Goal: Task Accomplishment & Management: Manage account settings

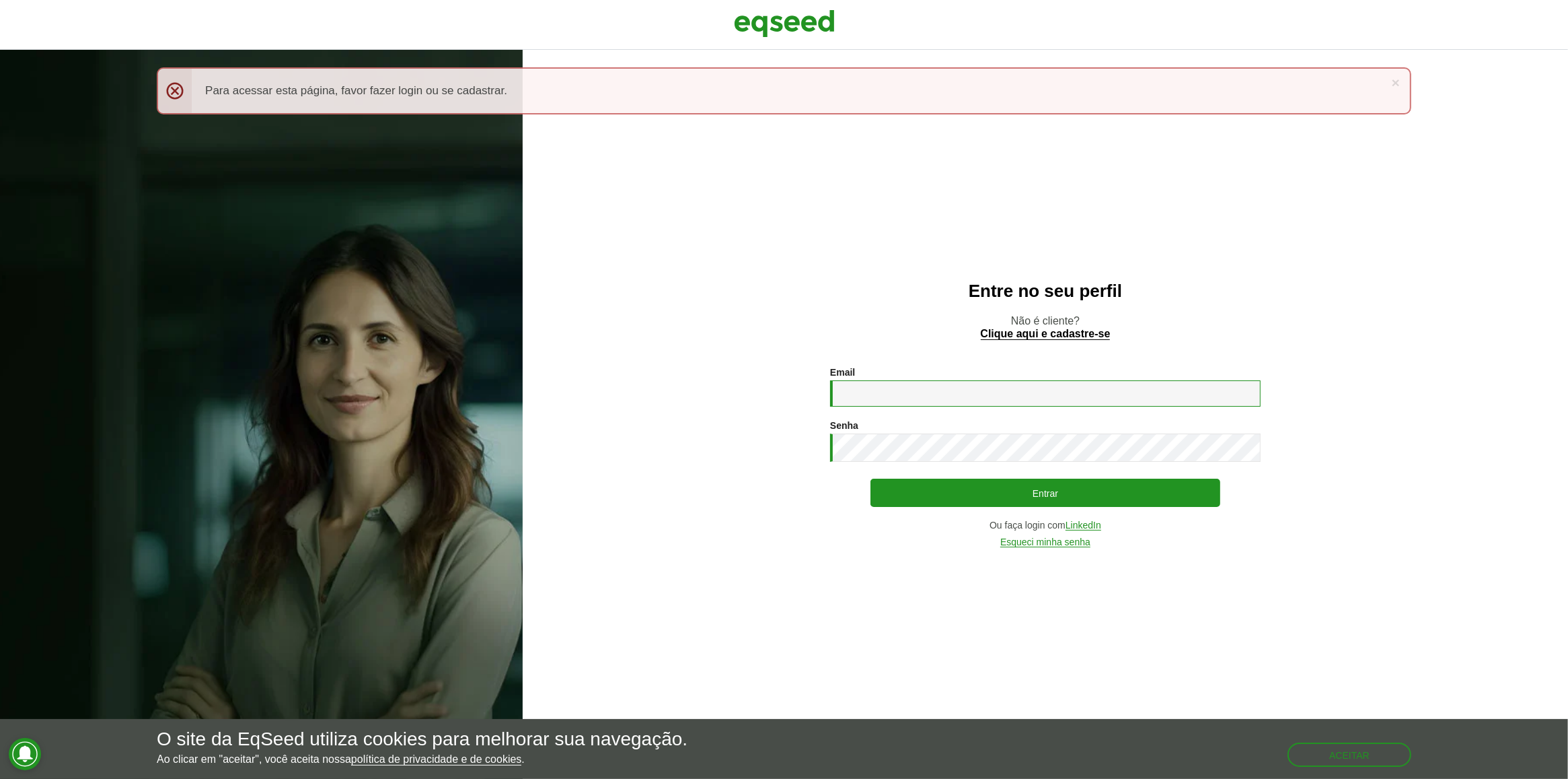
click at [887, 394] on input "Email *" at bounding box center [1046, 393] width 431 height 26
type input "**********"
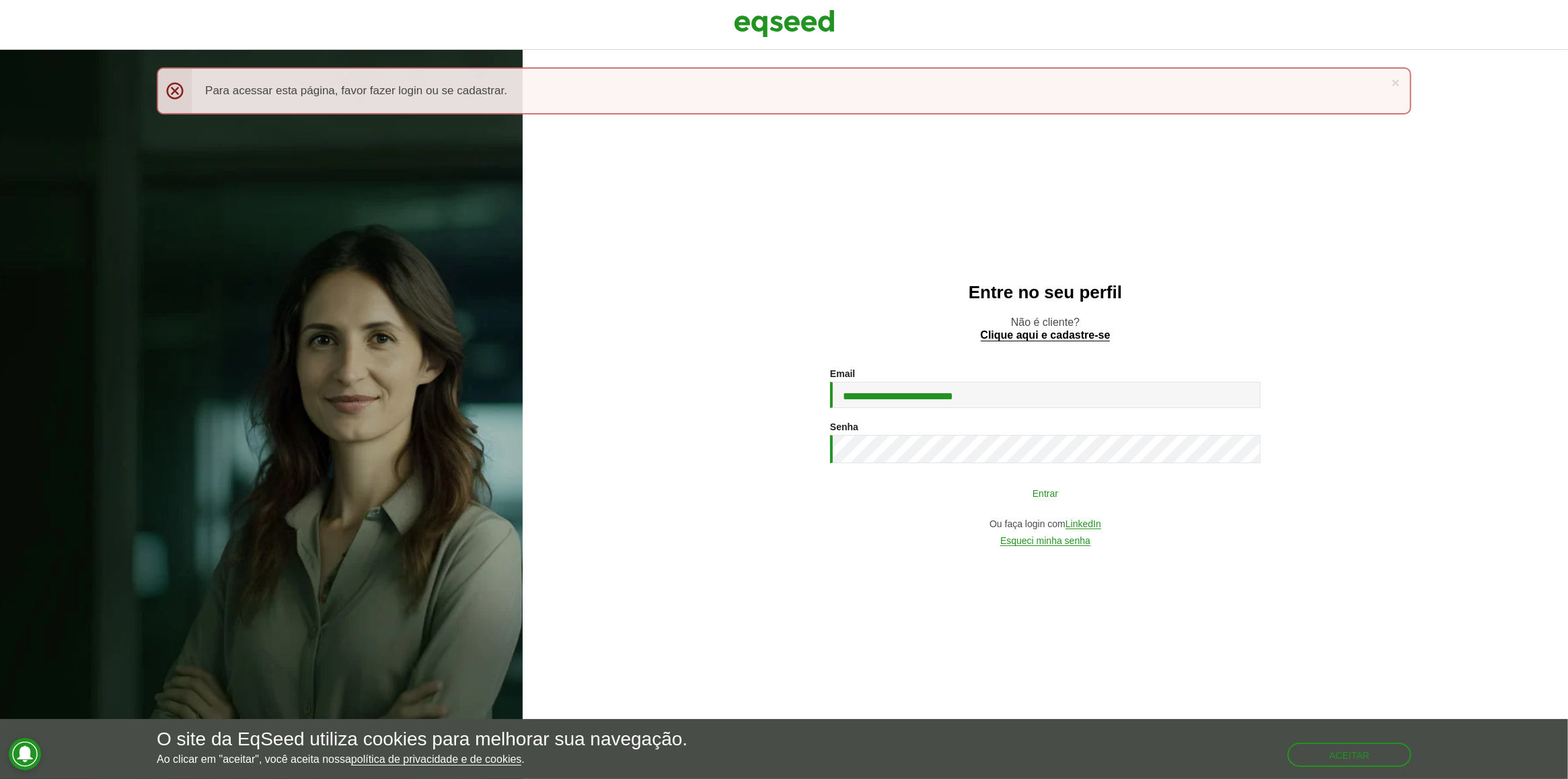
click at [908, 486] on button "Entrar" at bounding box center [1045, 493] width 350 height 25
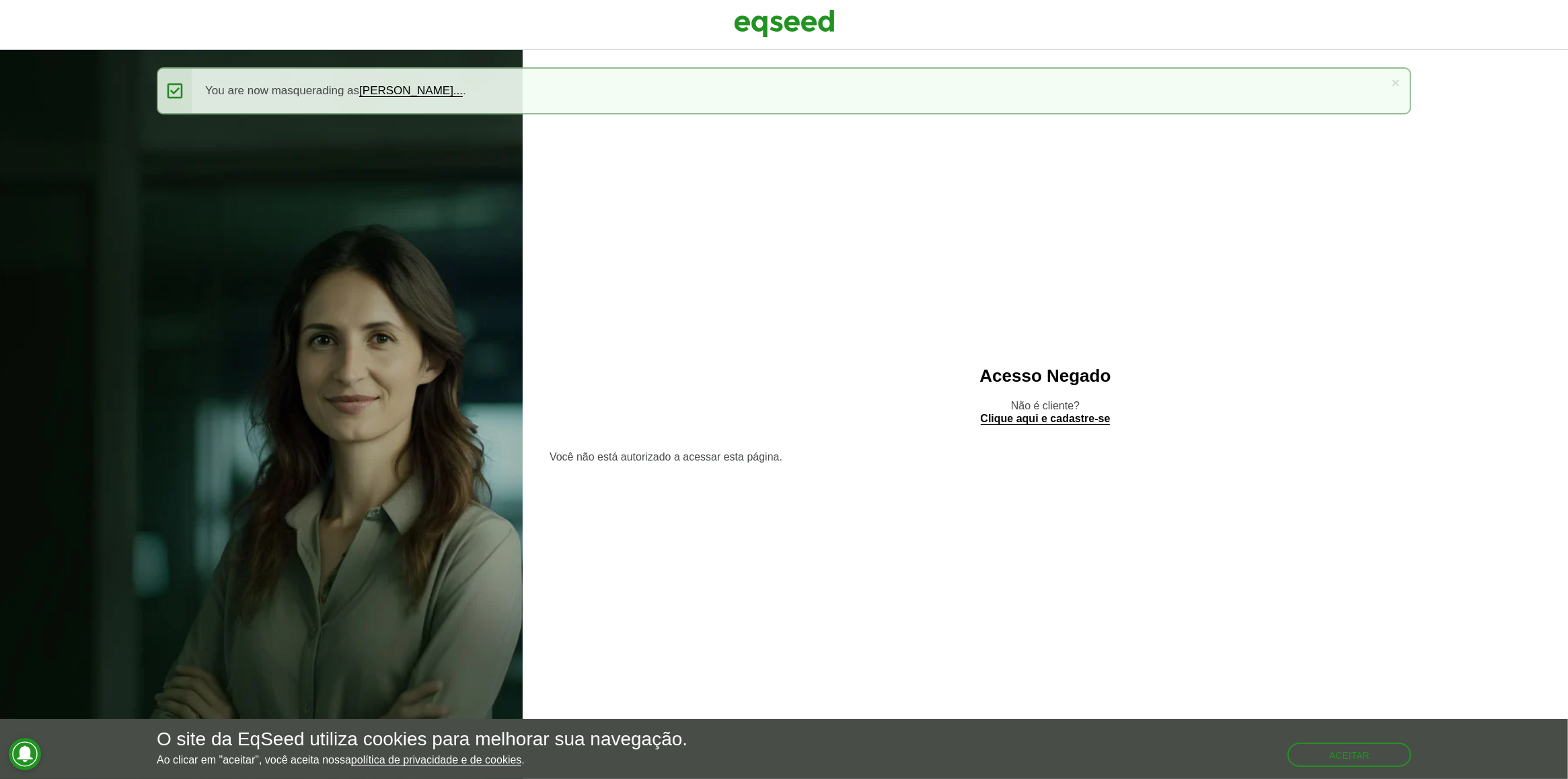
click at [826, 44] on div at bounding box center [784, 25] width 1568 height 50
click at [806, 24] on img at bounding box center [784, 23] width 101 height 34
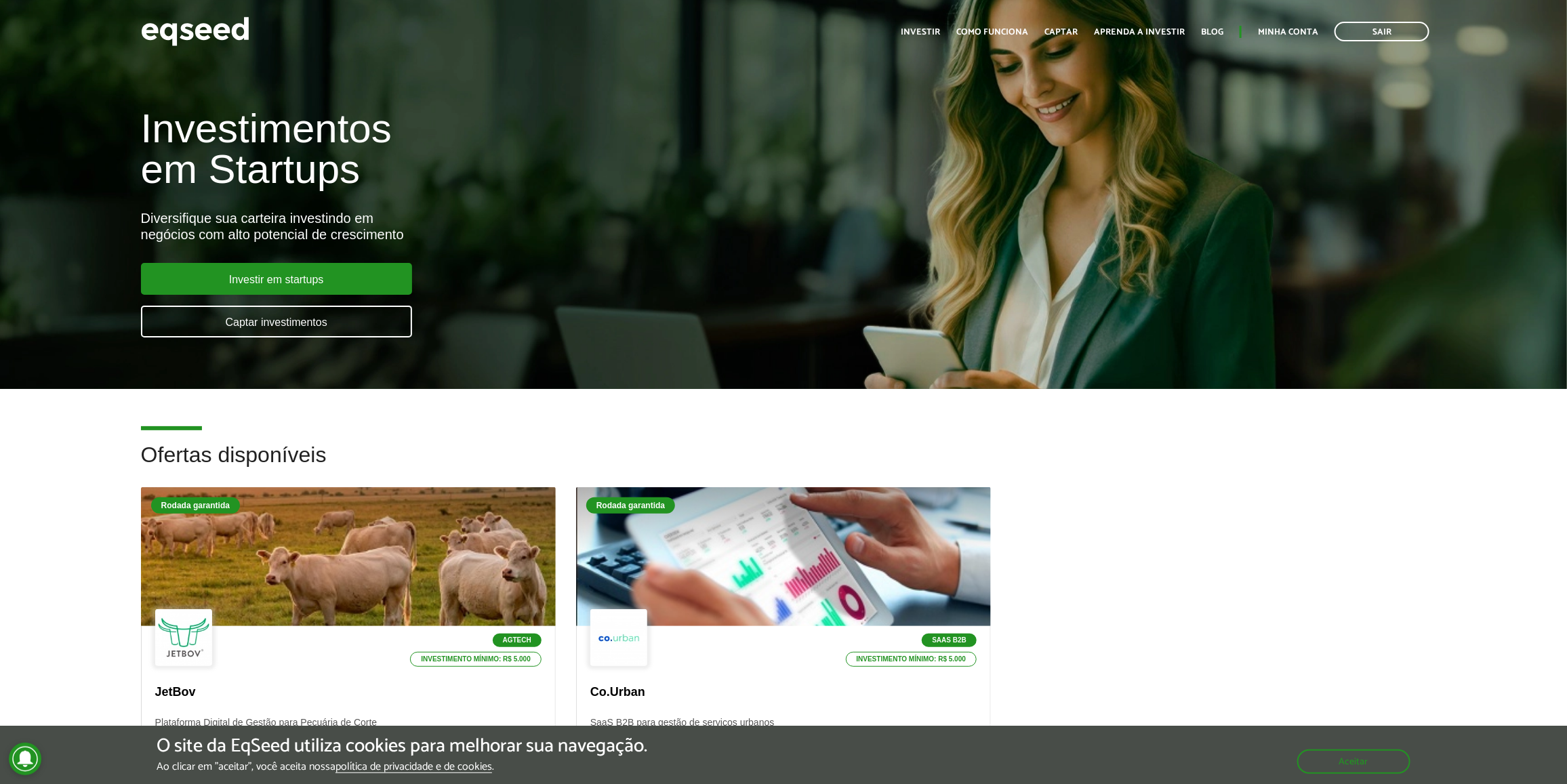
click at [1264, 18] on div "Toggle navigation Início Investir Como funciona Captar Aprenda a investir Blog …" at bounding box center [1165, 31] width 542 height 36
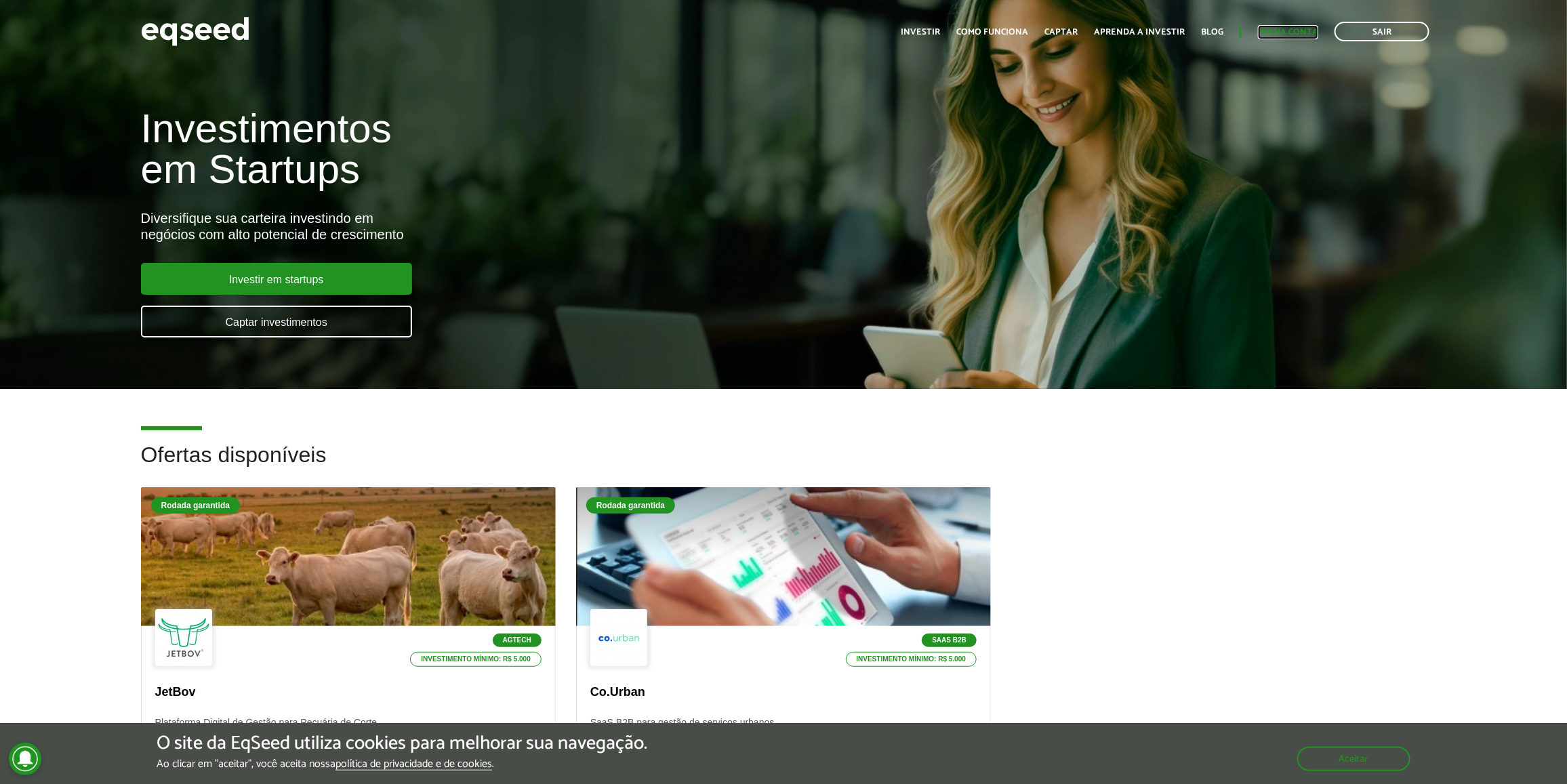
click at [1272, 27] on link "Minha conta" at bounding box center [1288, 32] width 60 height 9
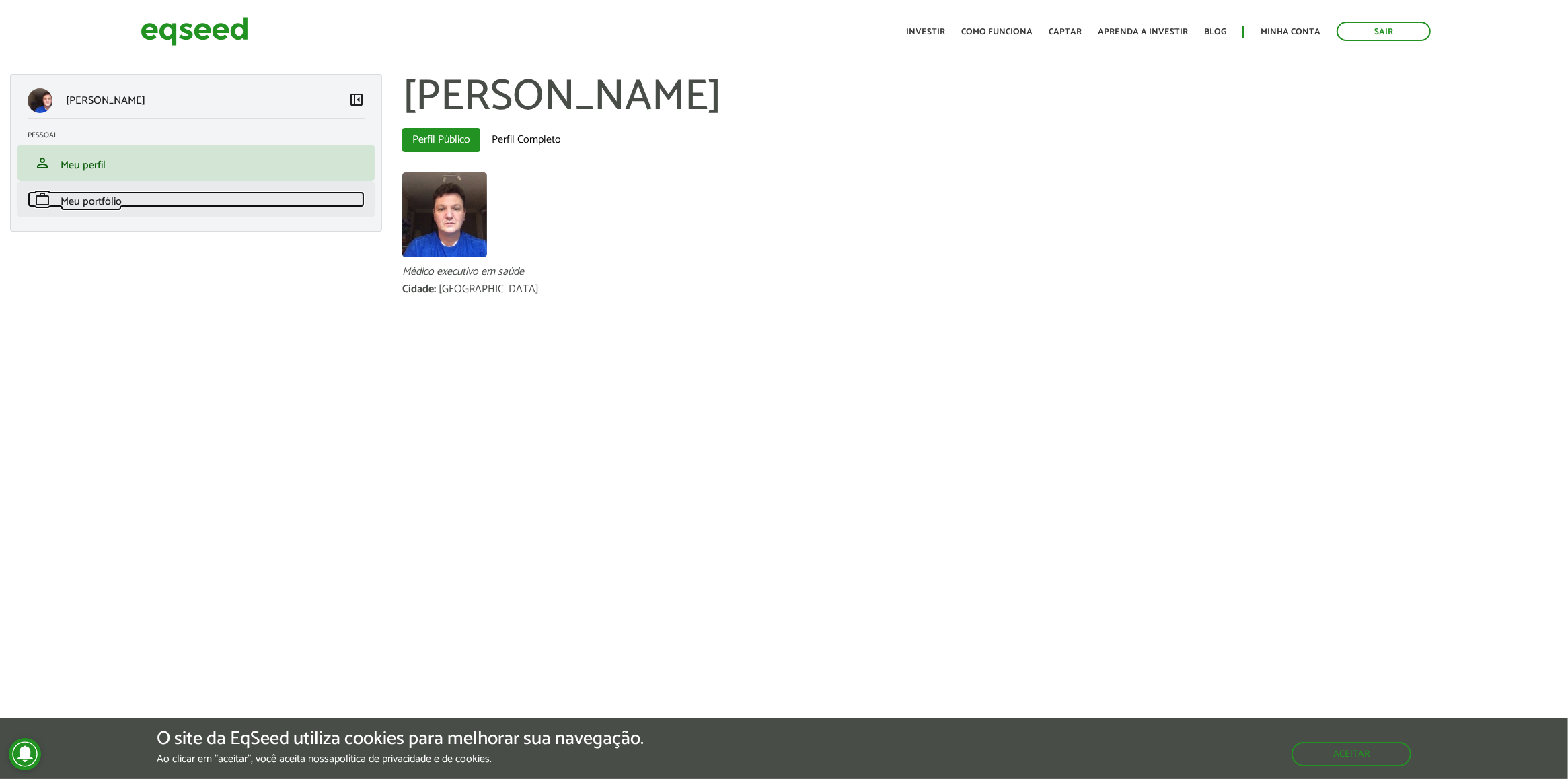
click at [212, 206] on link "work Meu portfólio" at bounding box center [195, 199] width 337 height 16
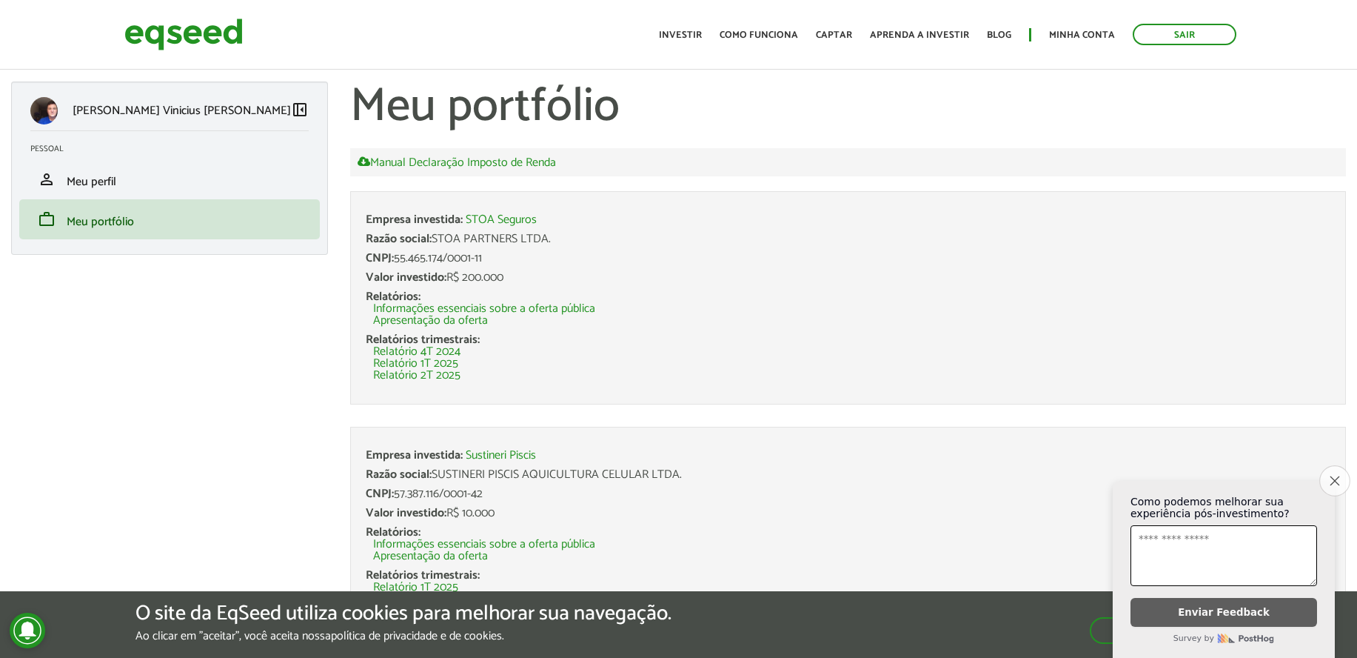
click at [1336, 475] on icon "Close survey" at bounding box center [1335, 480] width 10 height 10
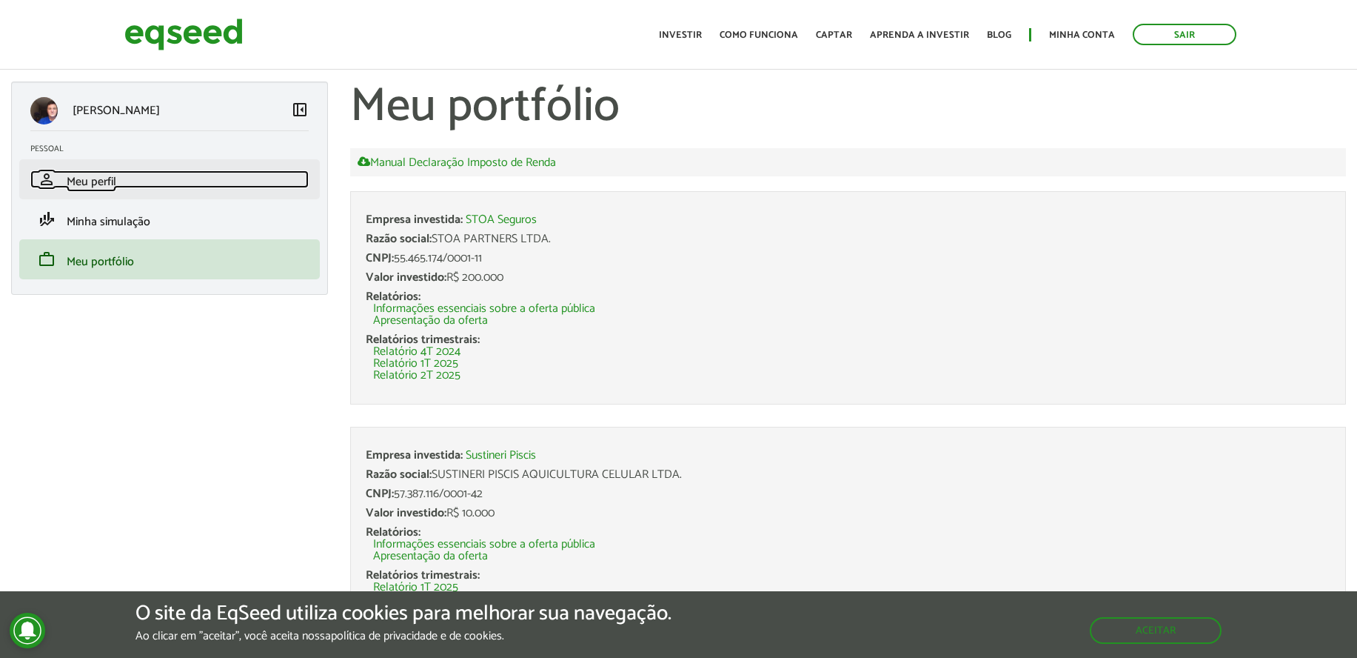
click at [135, 187] on link "person Meu perfil" at bounding box center [169, 179] width 278 height 18
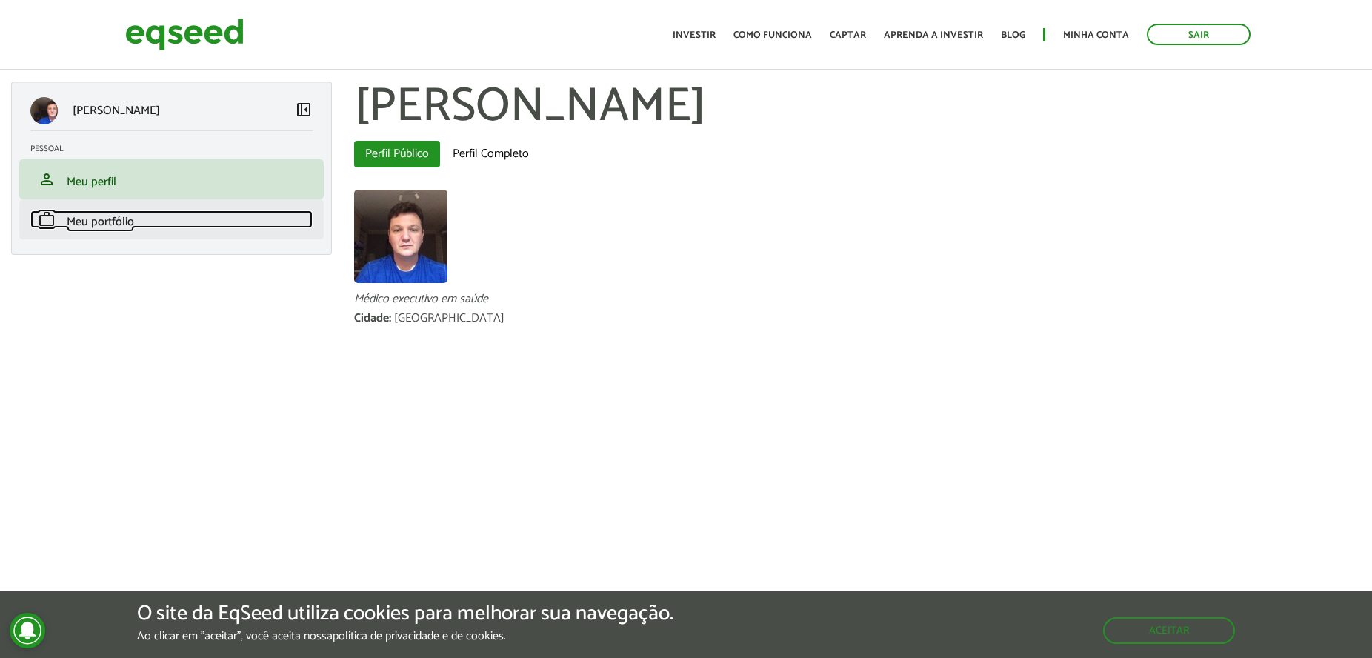
click at [170, 224] on link "work Meu portfólio" at bounding box center [171, 219] width 282 height 18
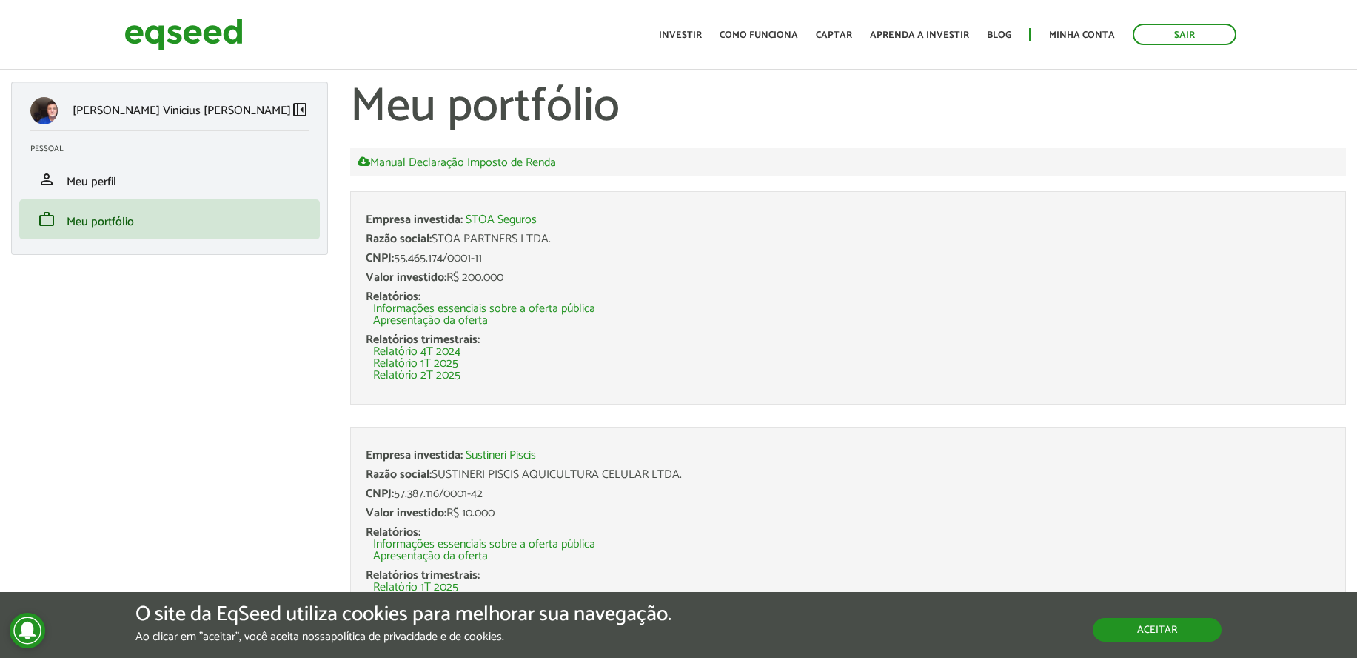
click at [1183, 624] on button "Aceitar" at bounding box center [1157, 630] width 129 height 24
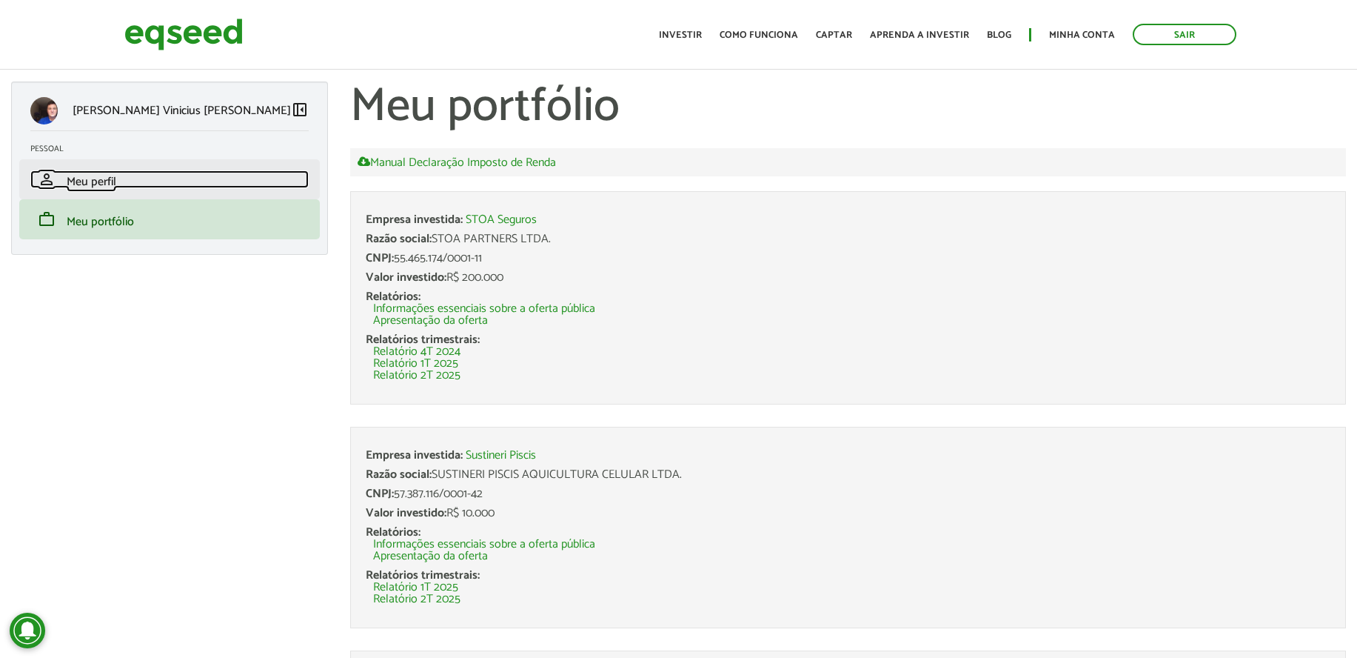
click at [206, 181] on link "person Meu perfil" at bounding box center [169, 179] width 278 height 18
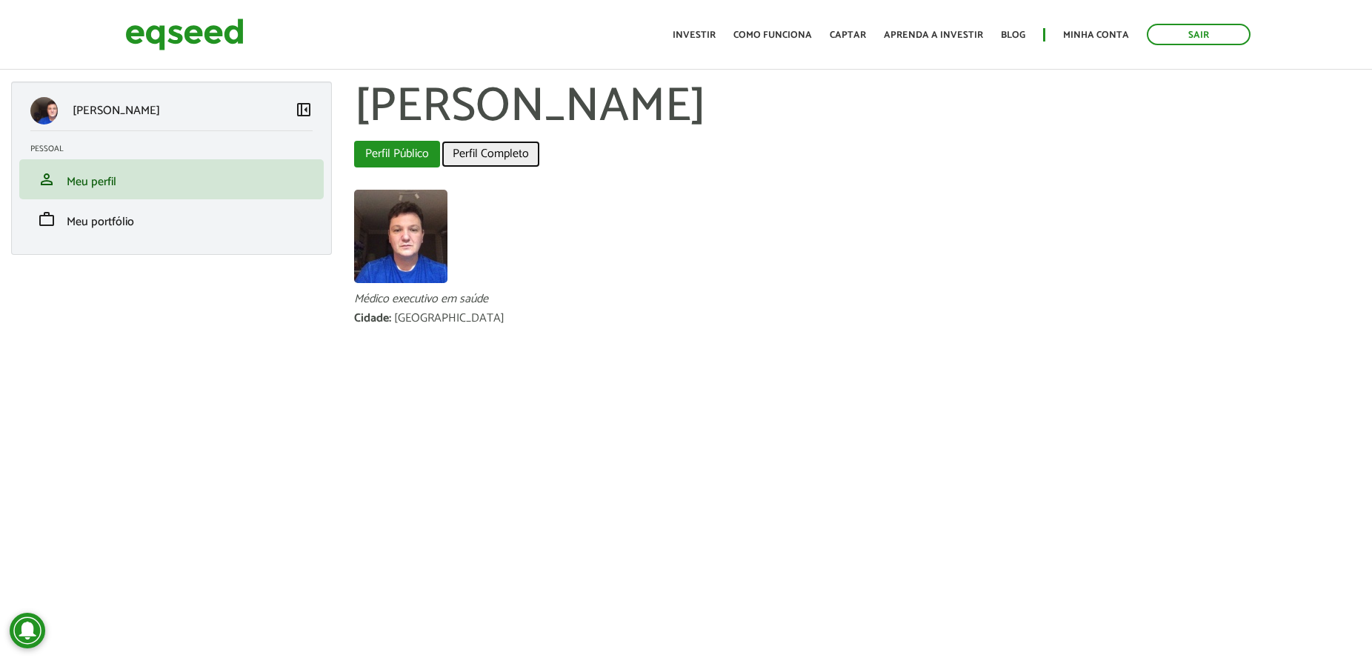
click at [471, 148] on link "Perfil Completo" at bounding box center [490, 154] width 98 height 27
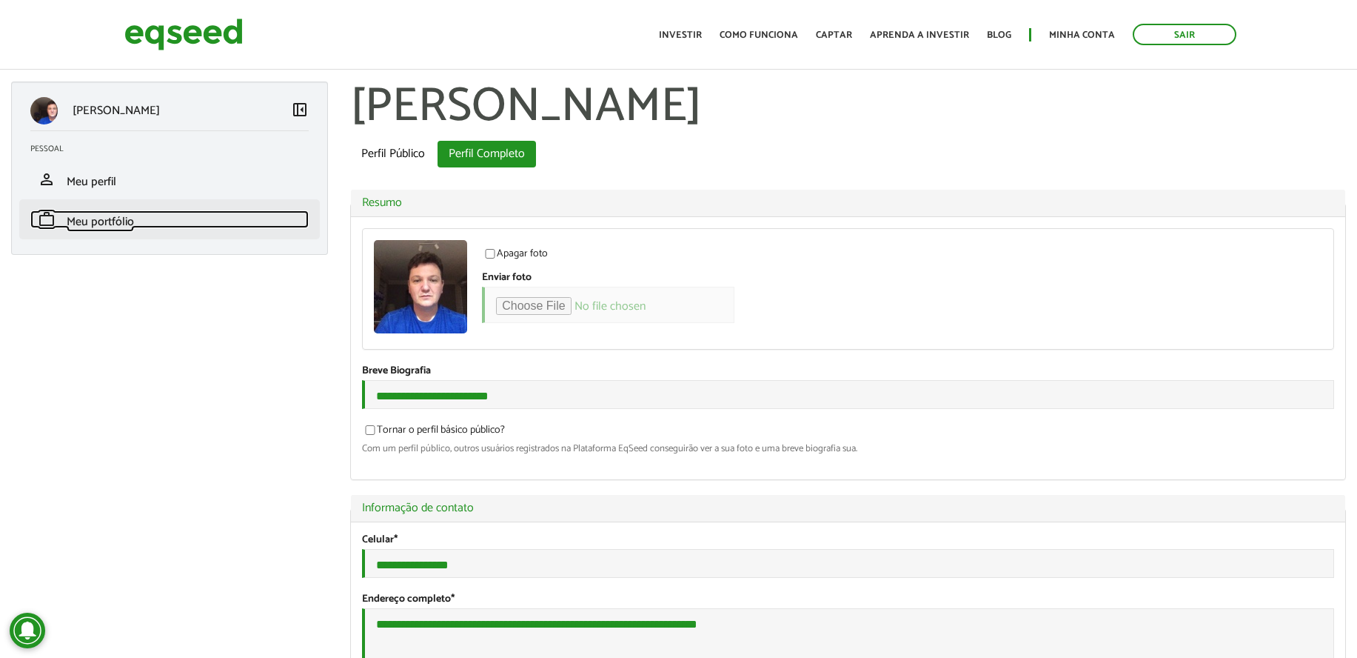
click at [98, 218] on span "Meu portfólio" at bounding box center [100, 222] width 67 height 20
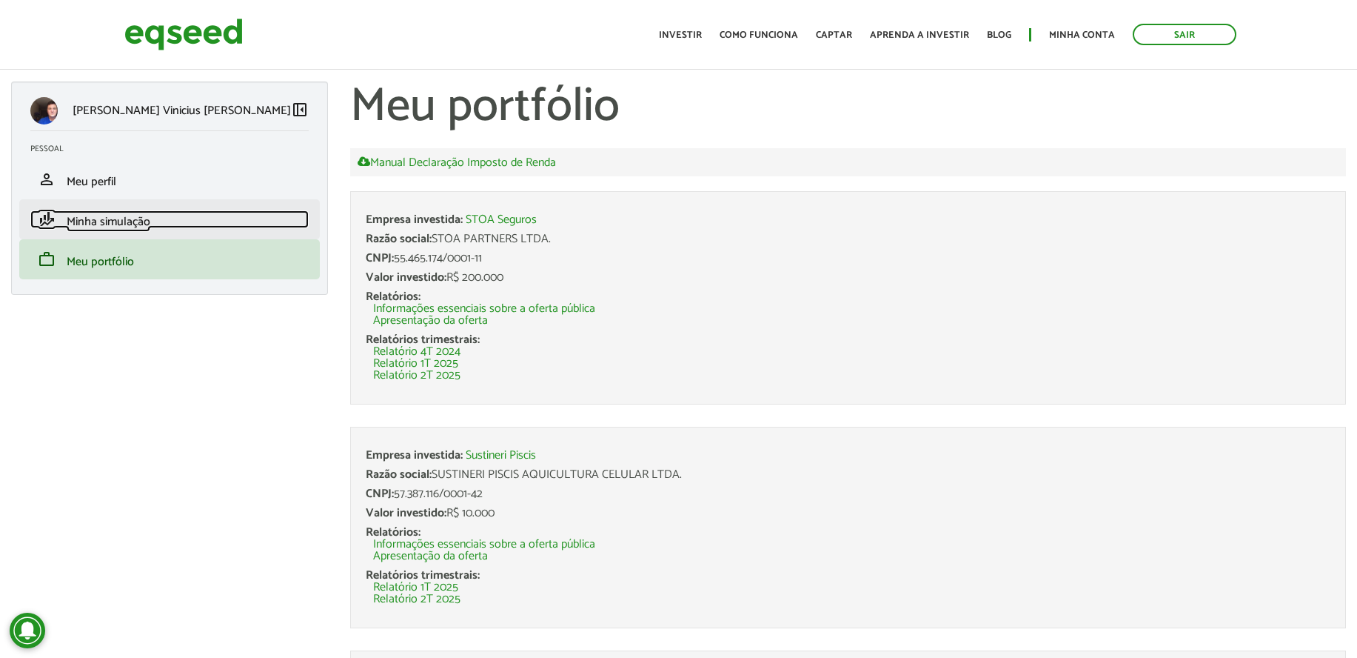
click at [207, 226] on link "finance_mode Minha simulação" at bounding box center [169, 219] width 278 height 18
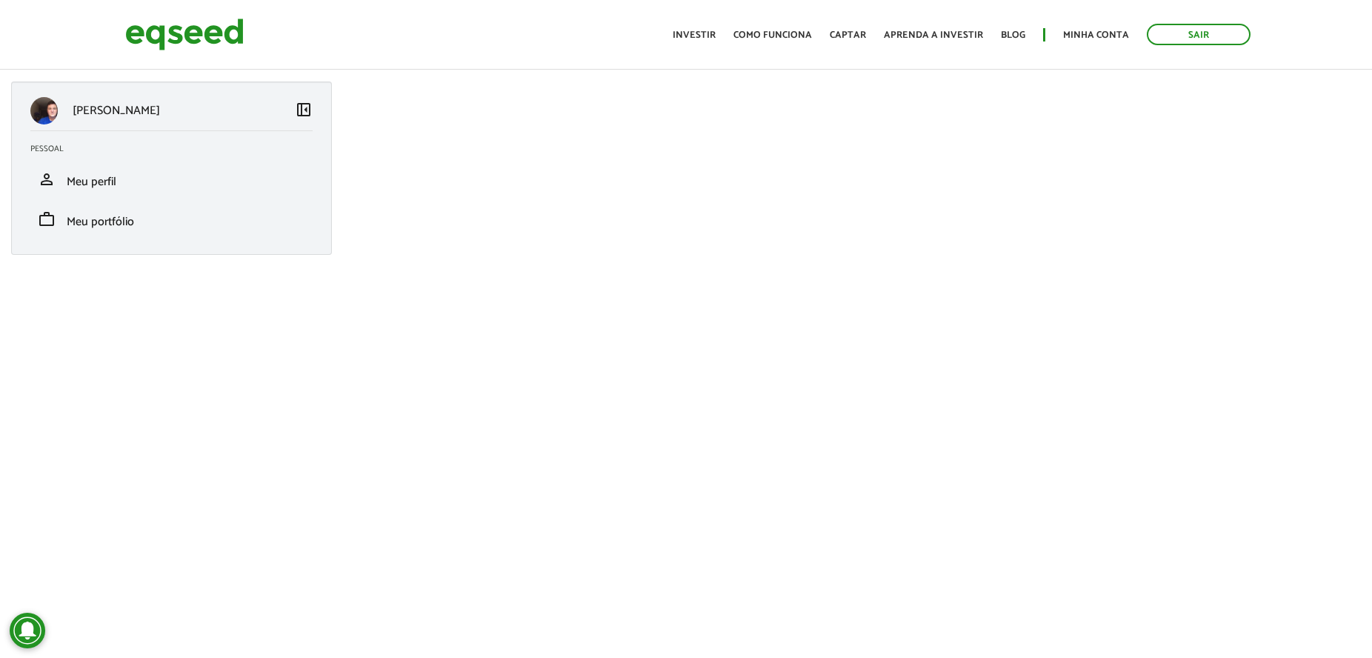
click at [313, 124] on div "Fernando Vinicius Cesar De Marco left_panel_close Pessoal person Meu perfil fin…" at bounding box center [171, 167] width 321 height 173
click at [309, 114] on span "left_panel_close" at bounding box center [304, 109] width 18 height 18
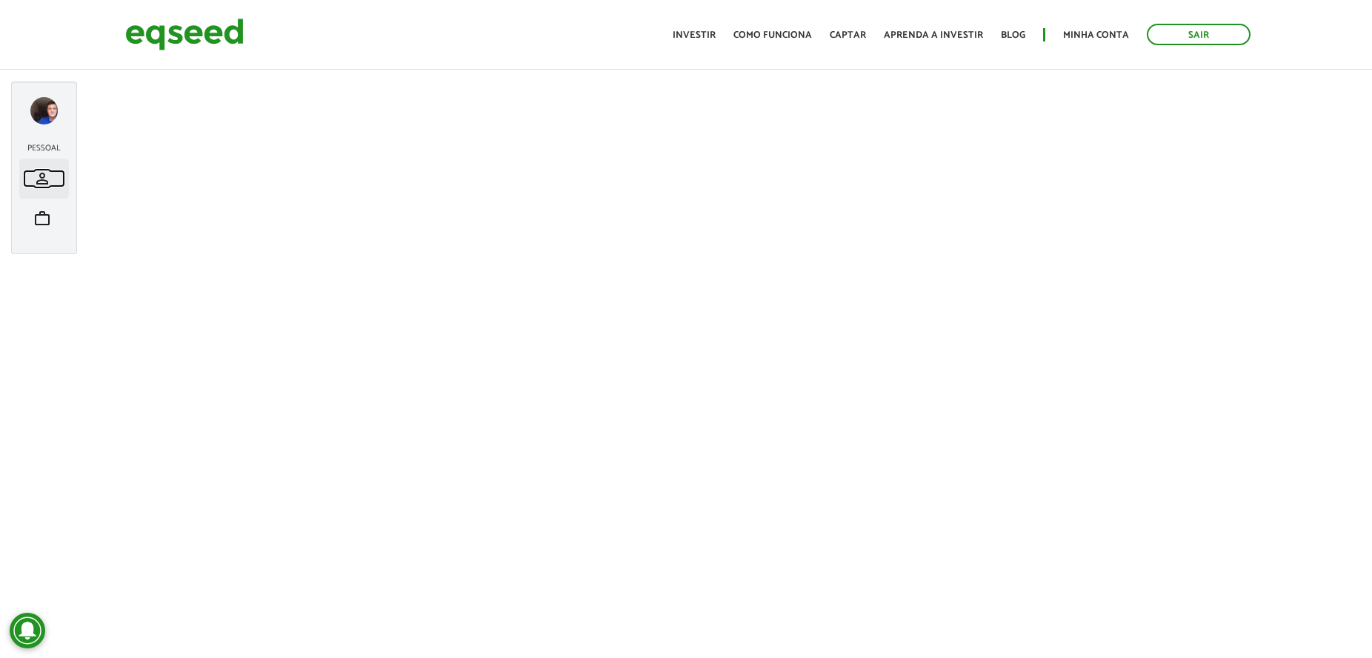
click at [40, 187] on span "person" at bounding box center [42, 179] width 18 height 18
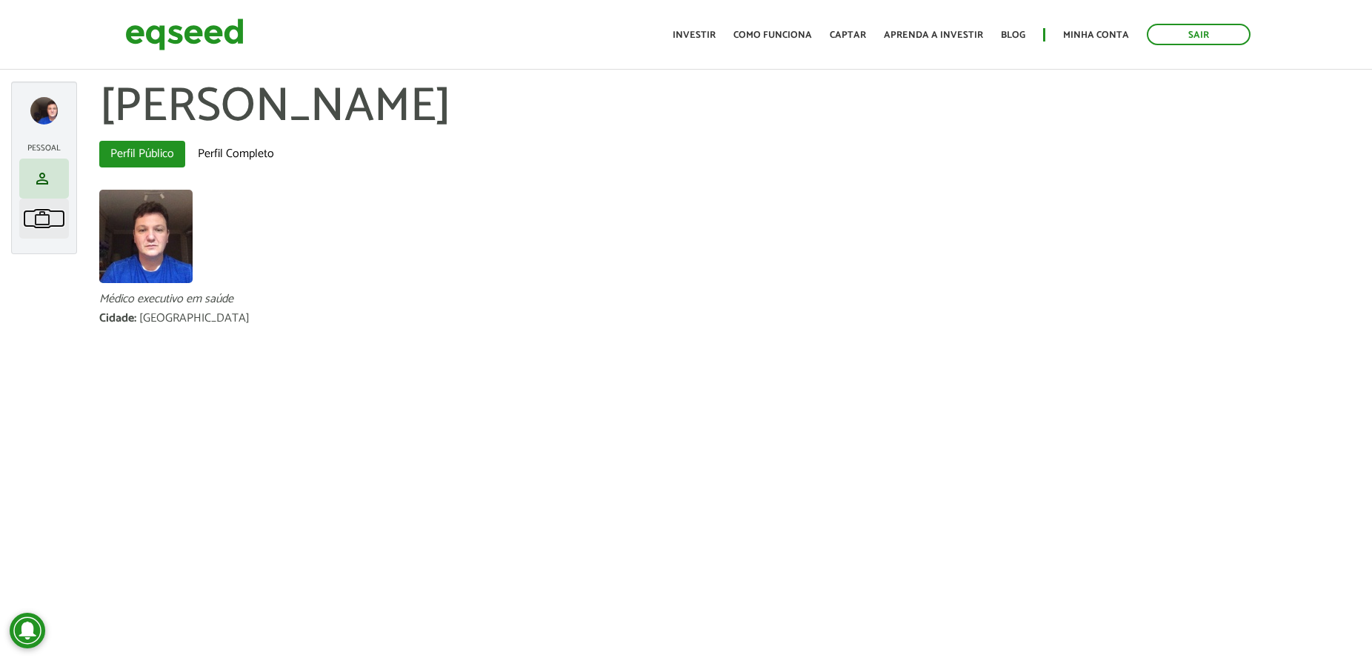
click at [47, 227] on span "work" at bounding box center [42, 219] width 18 height 18
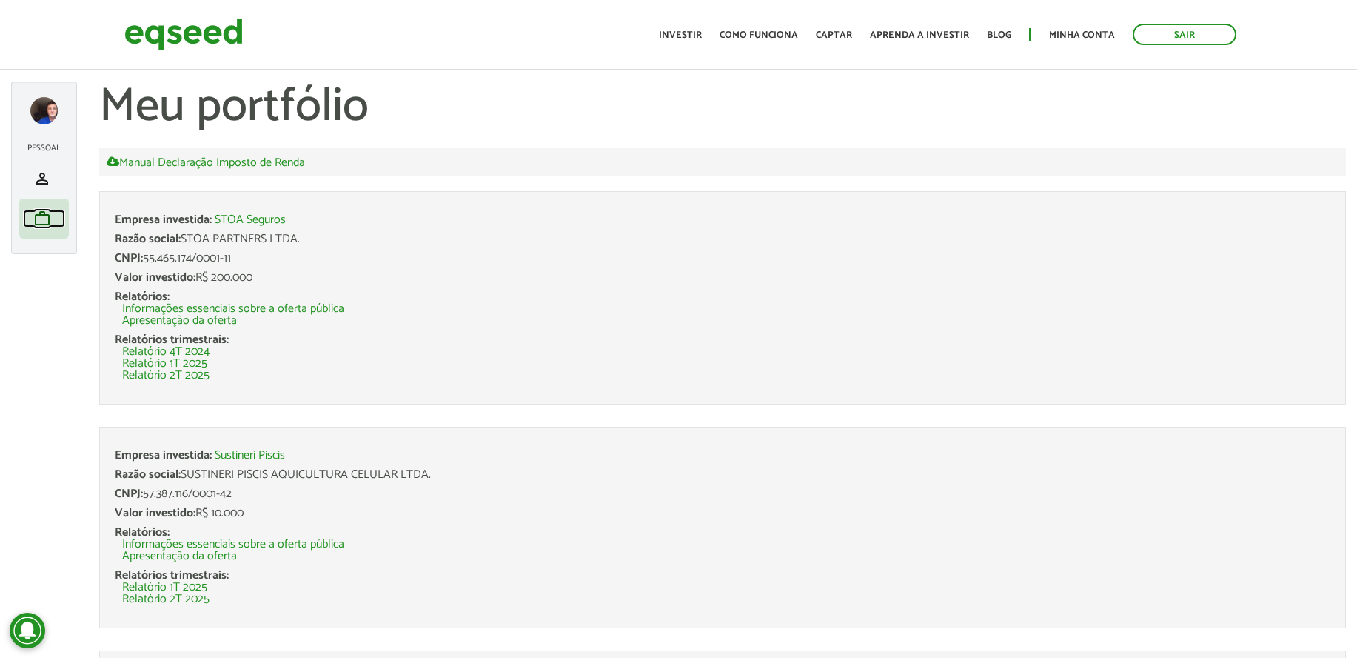
click at [47, 227] on span "work" at bounding box center [42, 219] width 18 height 18
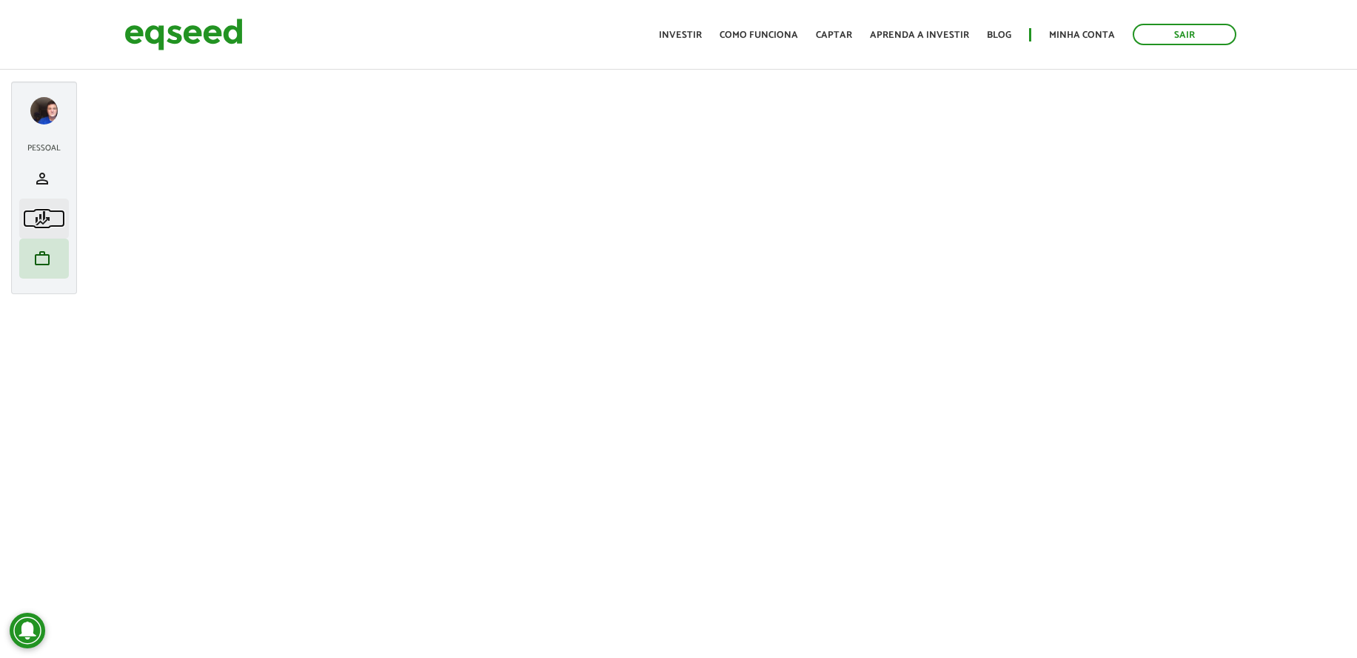
click at [49, 210] on span "finance_mode" at bounding box center [42, 219] width 18 height 18
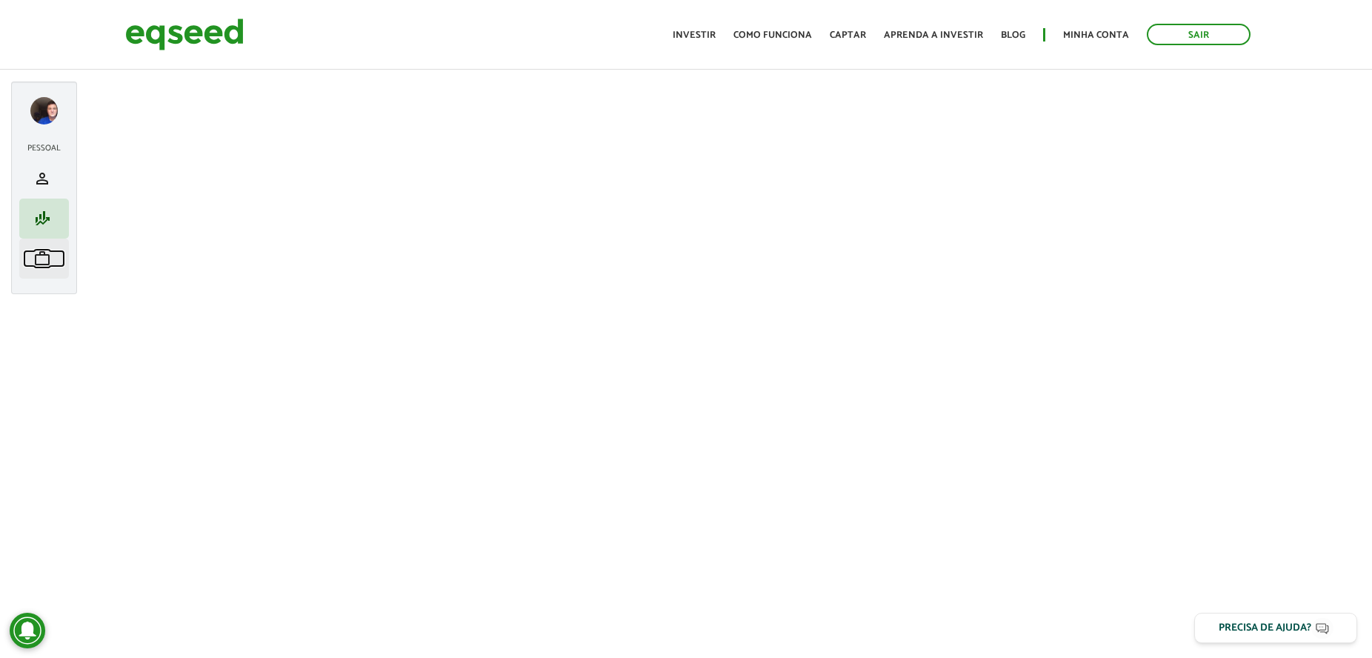
click at [41, 265] on span "work" at bounding box center [42, 259] width 18 height 18
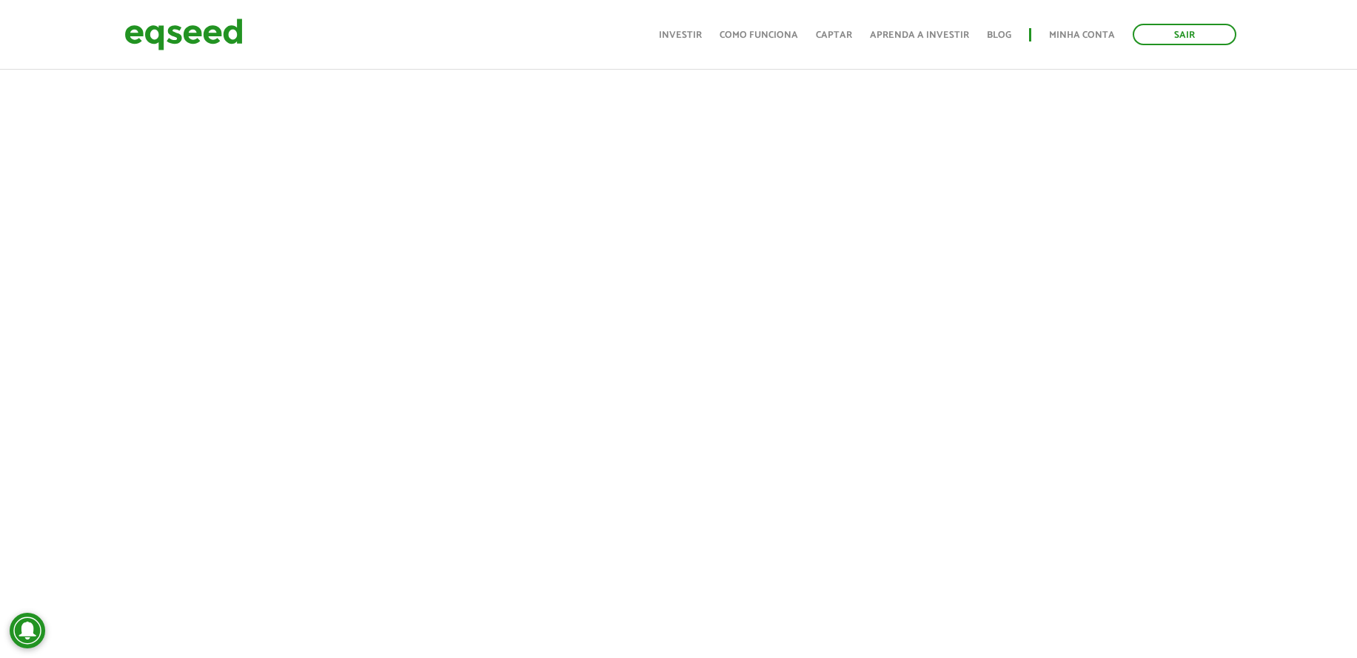
scroll to position [463, 0]
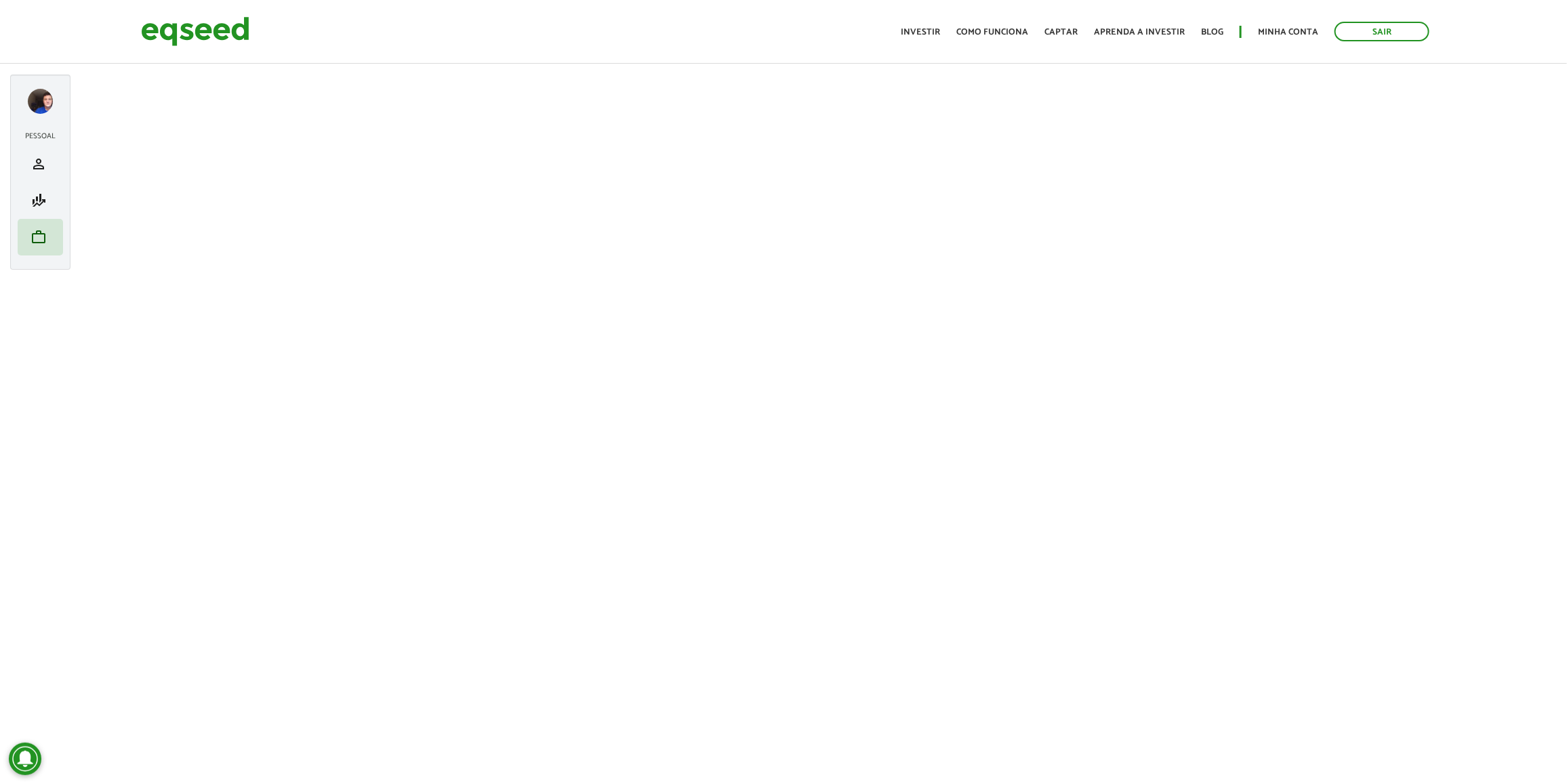
click at [49, 113] on link at bounding box center [39, 102] width 25 height 26
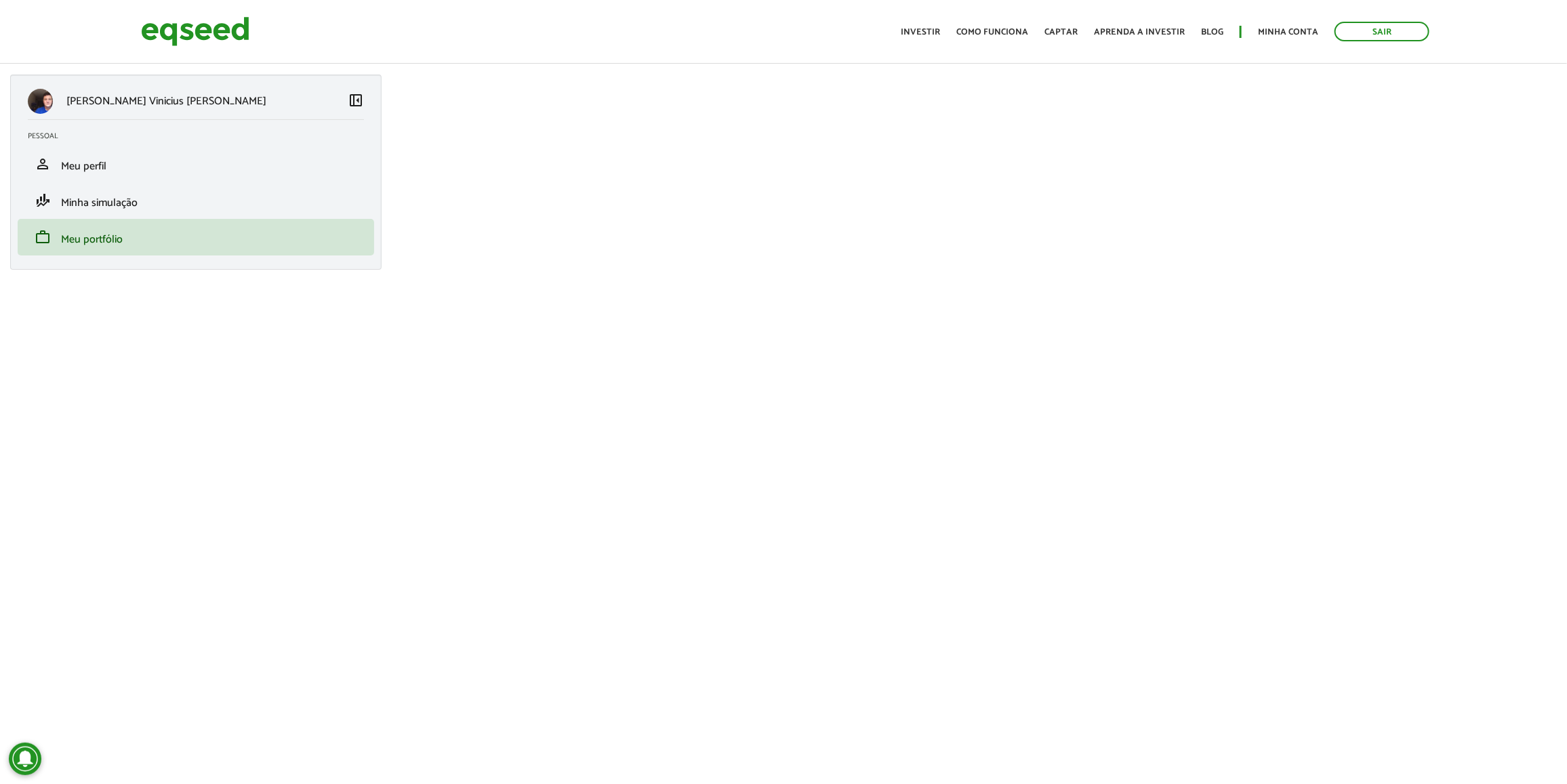
click at [135, 63] on header "Sair Toggle navigation Toggle navigation Início Investir Como funciona Captar A…" at bounding box center [784, 32] width 1567 height 64
click at [171, 35] on img at bounding box center [195, 31] width 108 height 36
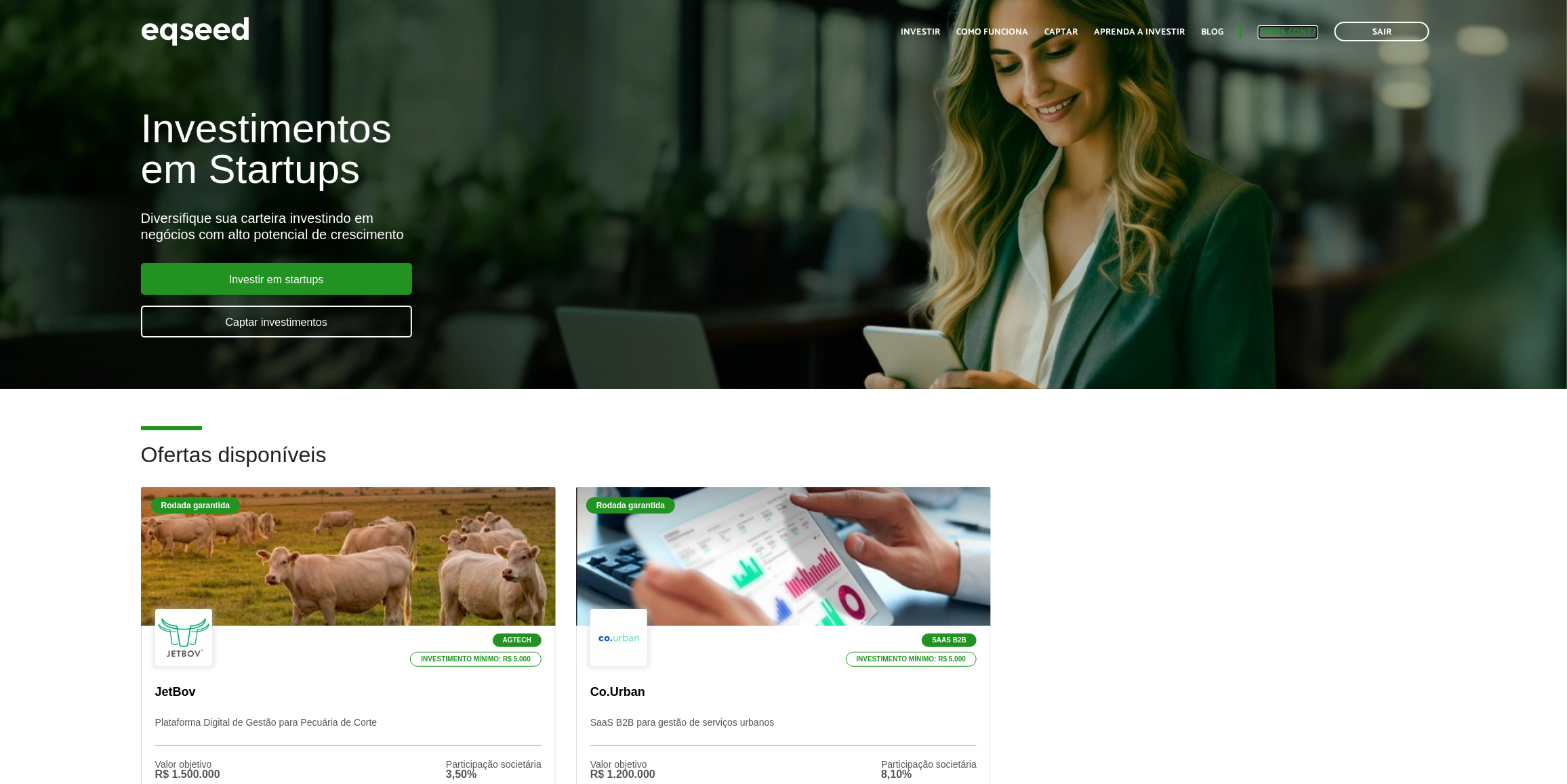
click at [1271, 28] on link "Minha conta" at bounding box center [1288, 32] width 60 height 9
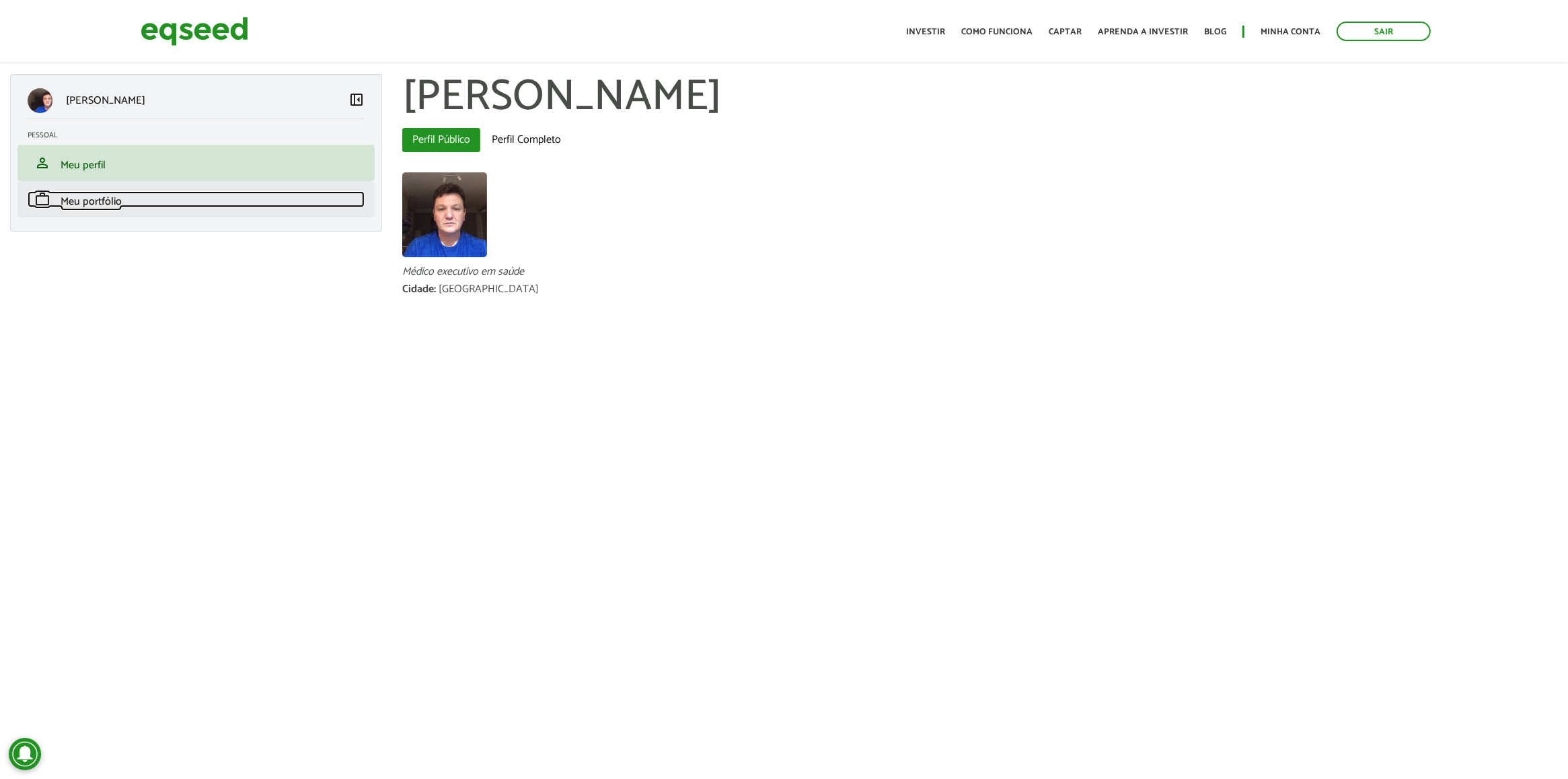
click at [196, 193] on link "work Meu portfólio" at bounding box center [195, 199] width 337 height 16
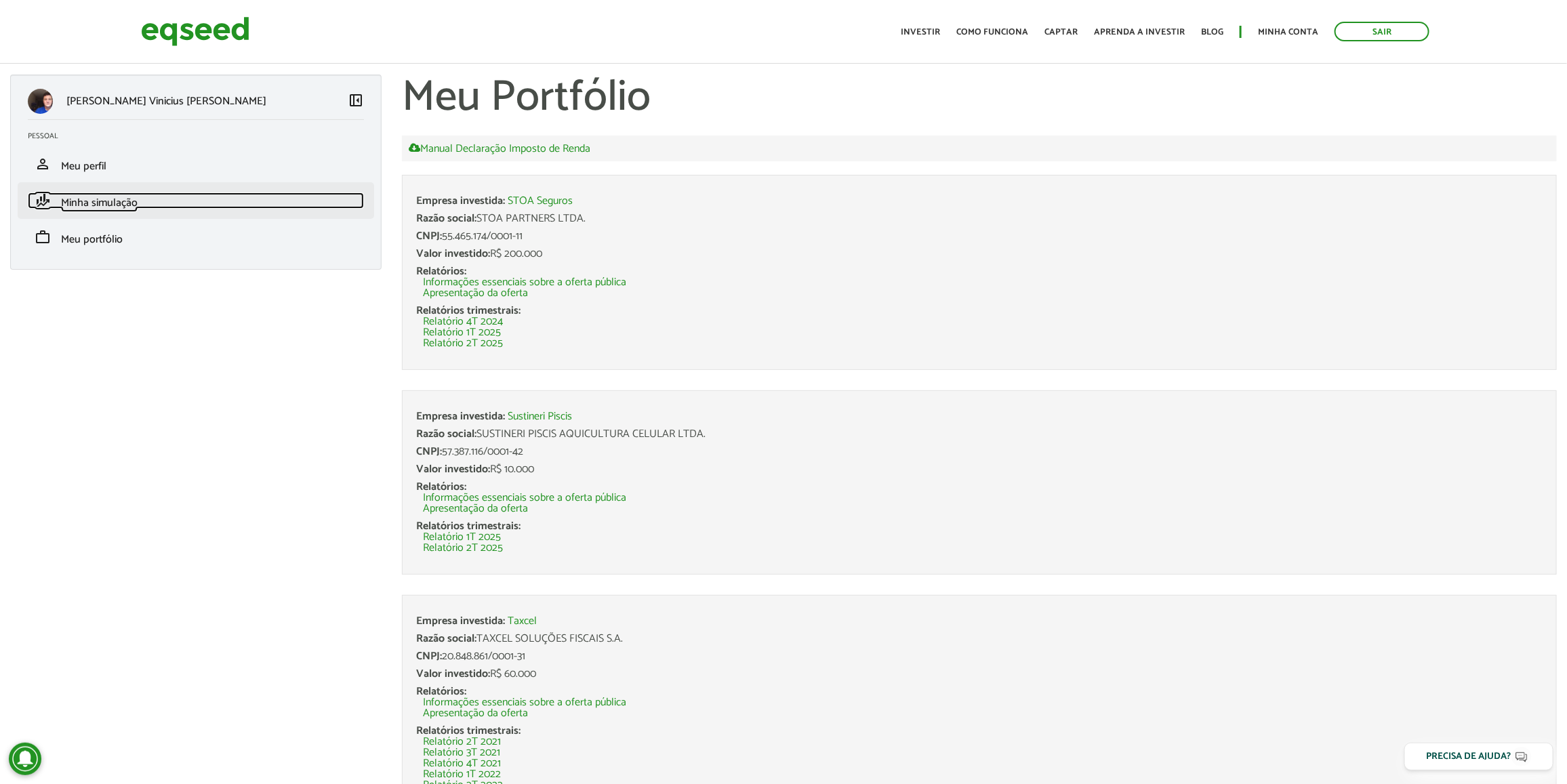
click at [102, 195] on span "Minha simulação" at bounding box center [100, 203] width 77 height 18
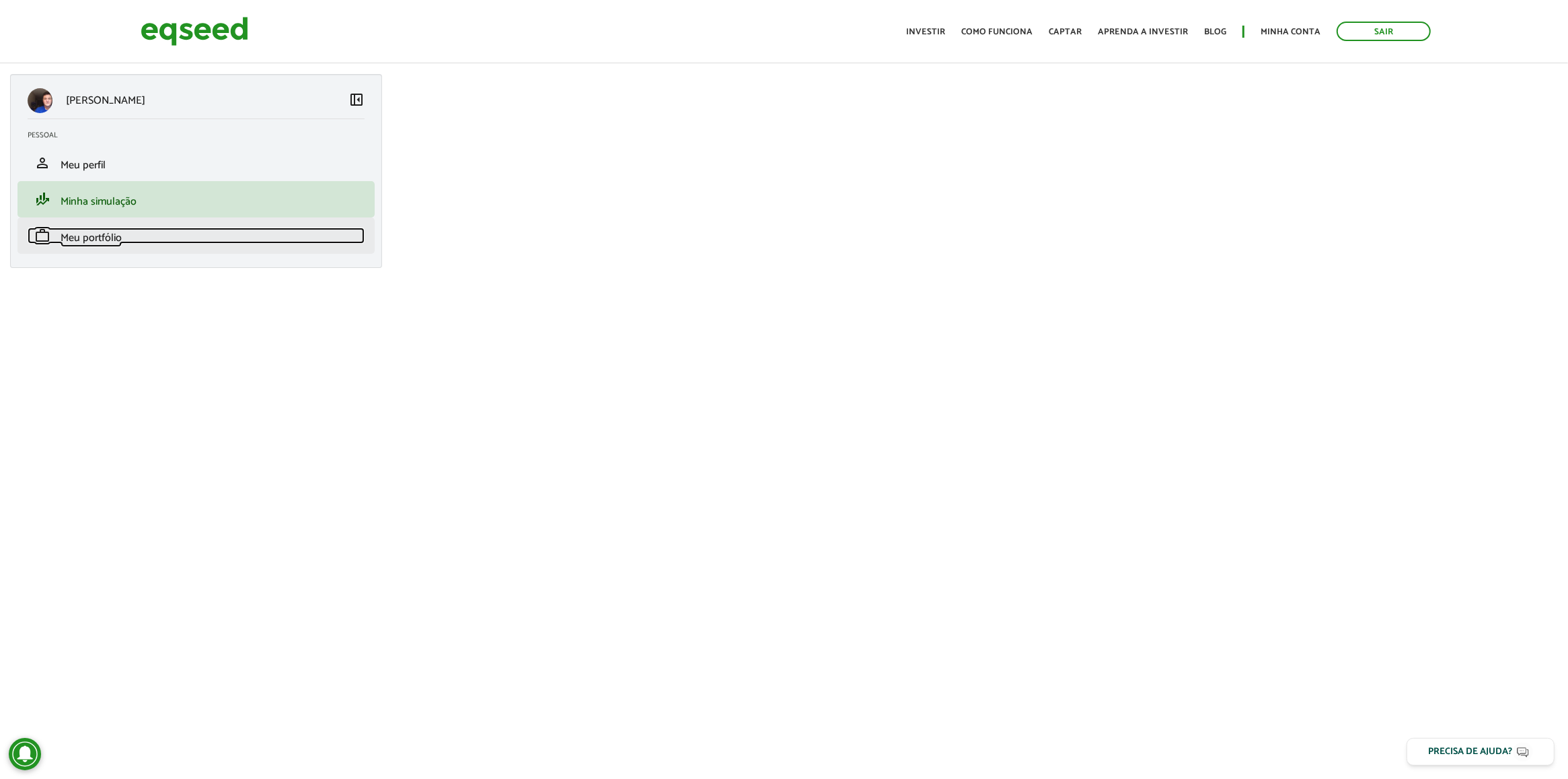
click at [118, 231] on span "Meu portfólio" at bounding box center [91, 238] width 61 height 18
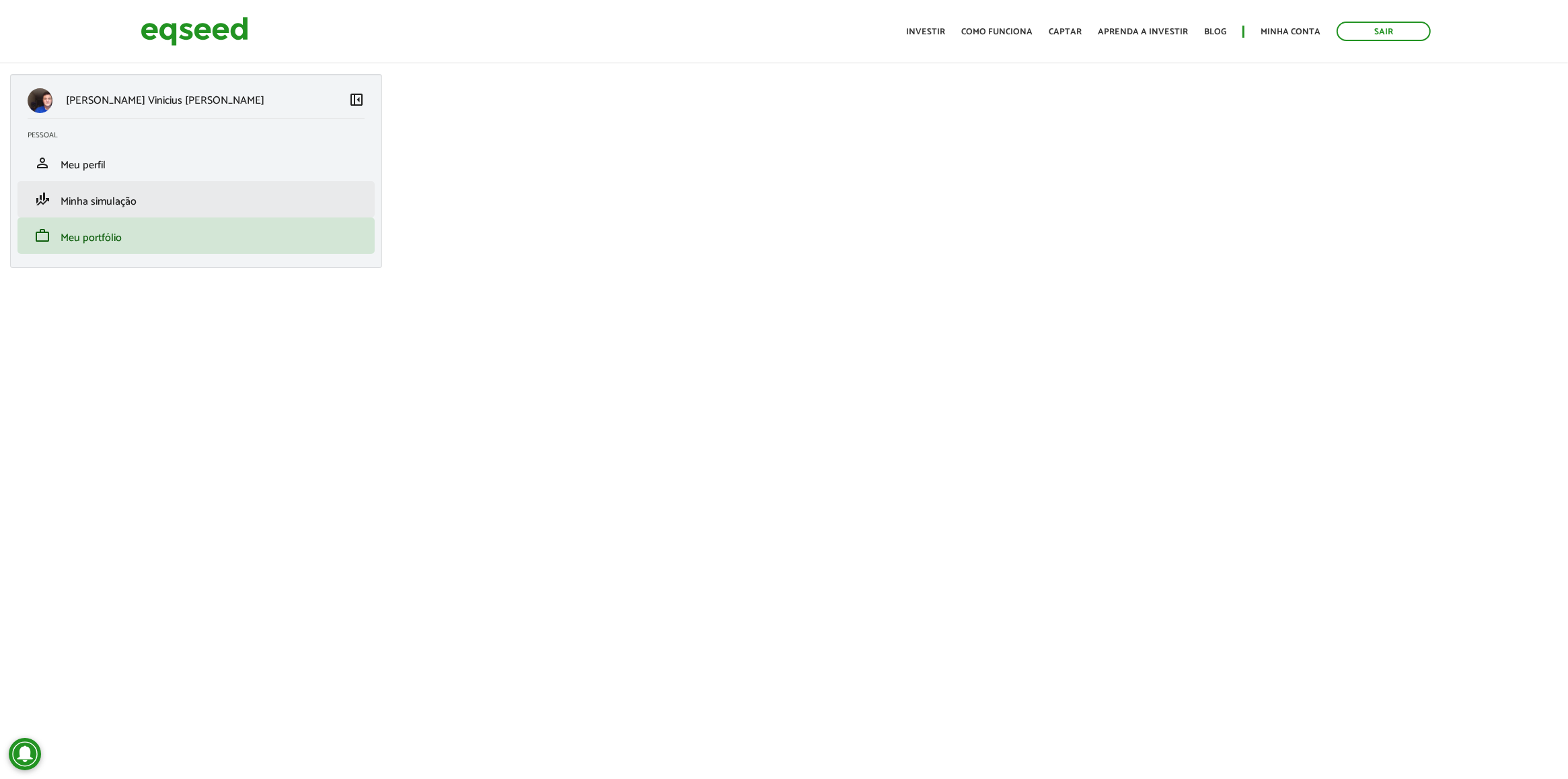
click at [157, 184] on li "finance_mode Minha simulação" at bounding box center [195, 199] width 357 height 36
click at [164, 173] on li "person Meu perfil" at bounding box center [195, 163] width 357 height 36
click at [138, 165] on link "person Meu perfil" at bounding box center [195, 163] width 337 height 16
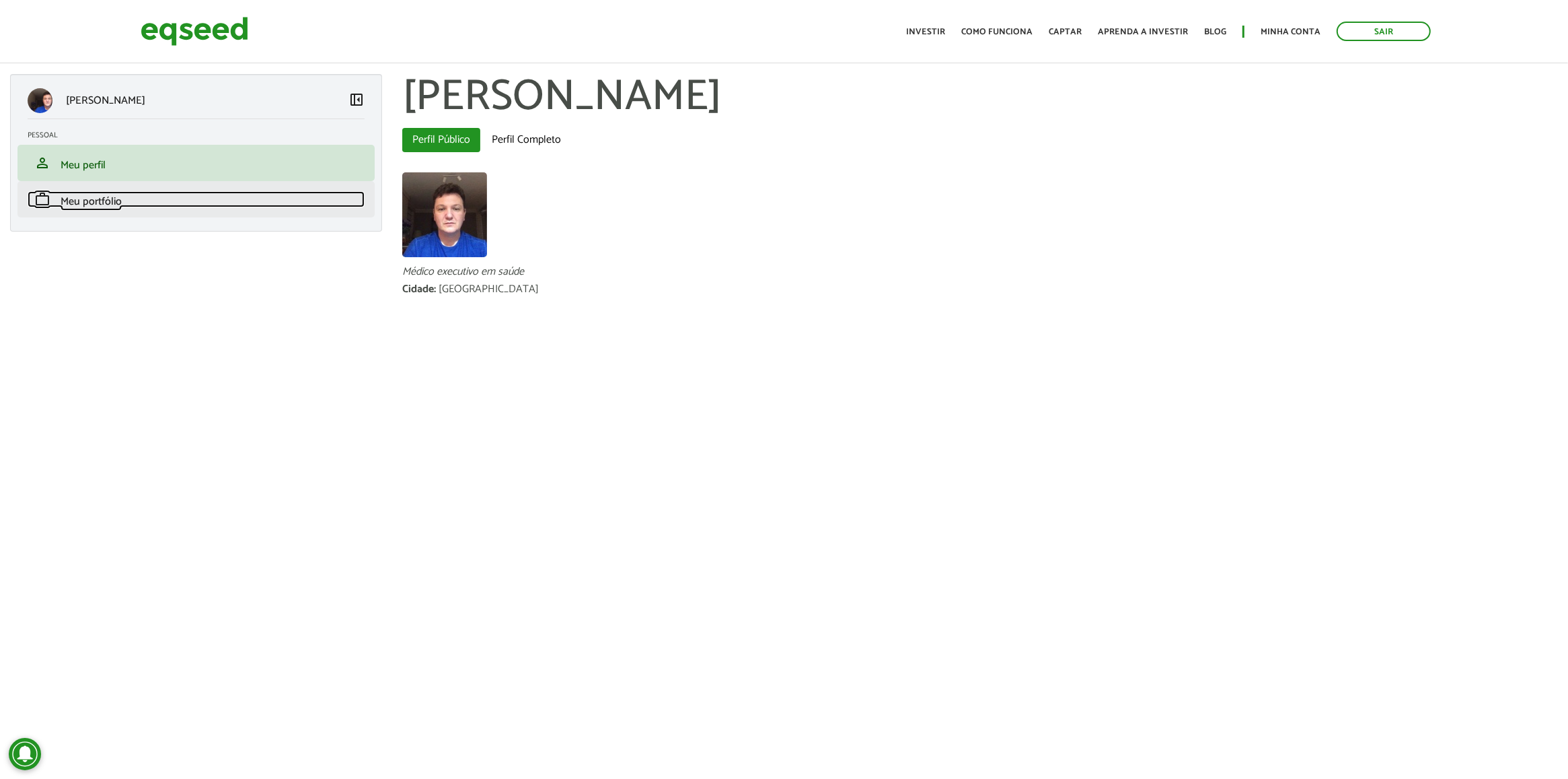
click at [132, 196] on link "work Meu portfólio" at bounding box center [195, 199] width 337 height 16
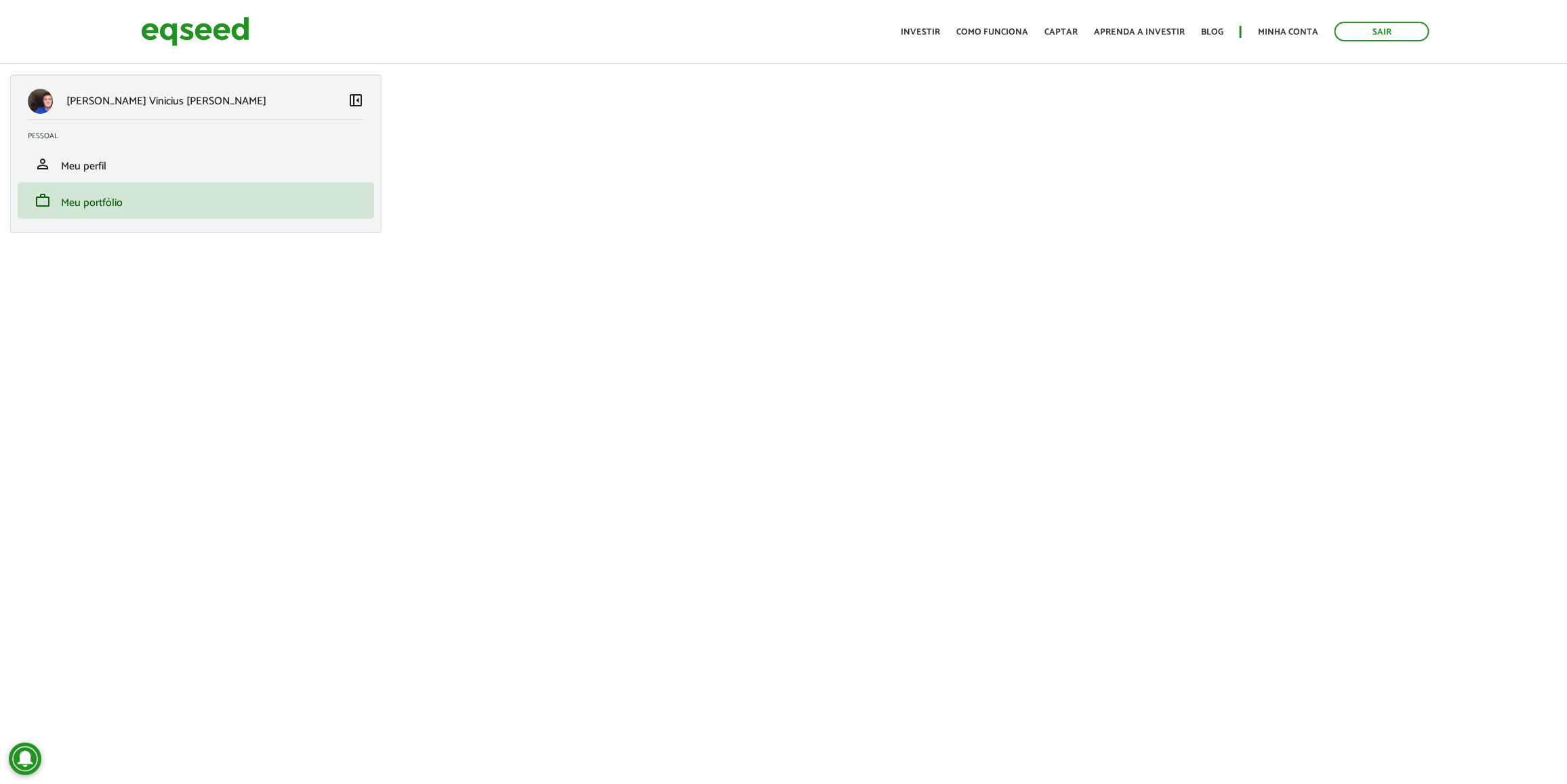
click at [79, 107] on p "[PERSON_NAME] Vinicius [PERSON_NAME]" at bounding box center [167, 102] width 200 height 13
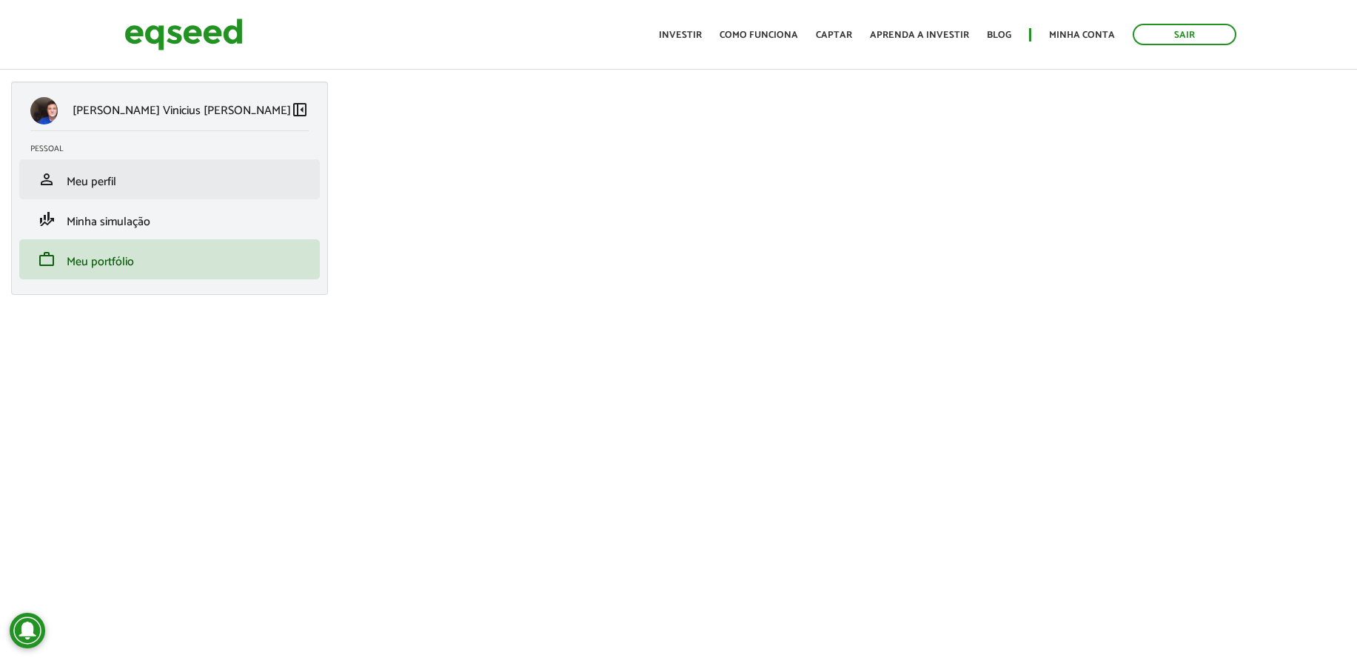
click at [287, 196] on li "person Meu perfil" at bounding box center [169, 179] width 301 height 40
click at [269, 186] on link "person Meu perfil" at bounding box center [169, 179] width 278 height 18
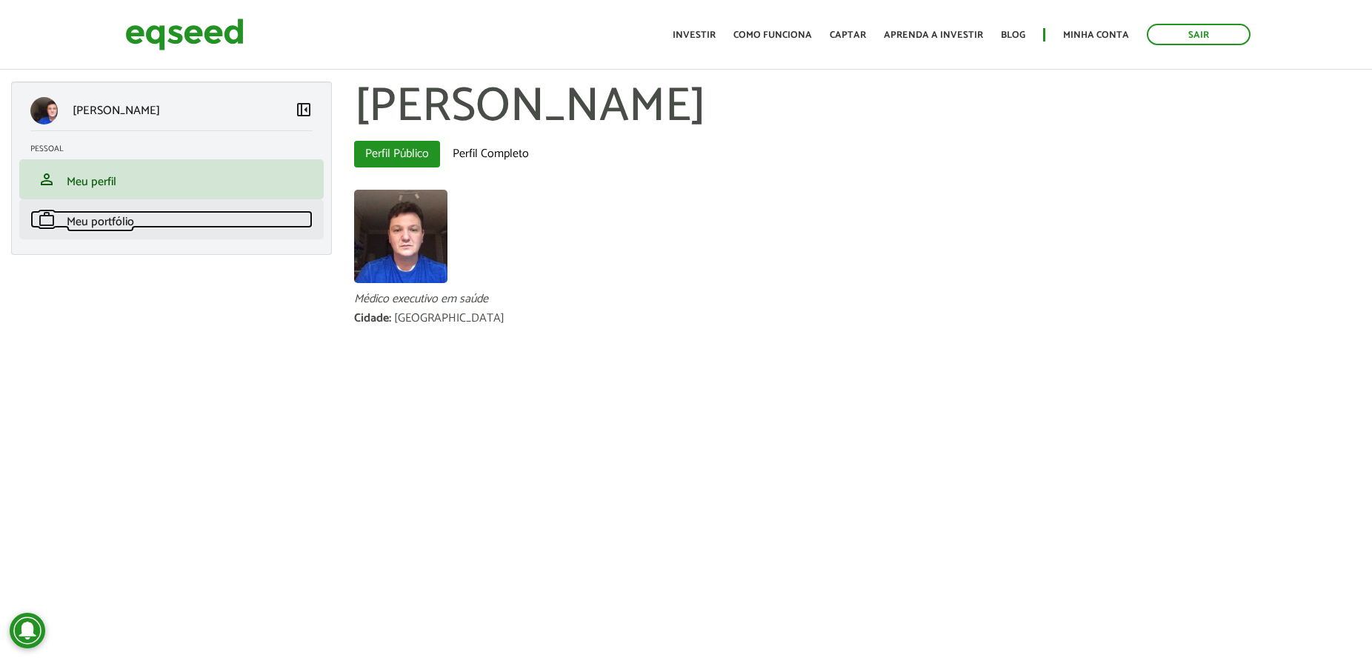
click at [227, 225] on link "work Meu portfólio" at bounding box center [171, 219] width 282 height 18
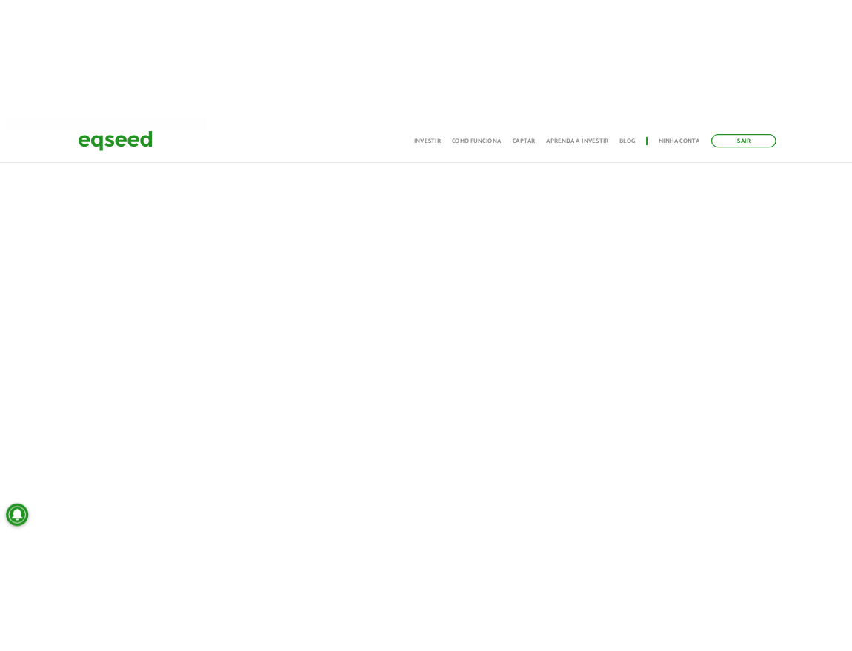
scroll to position [370, 0]
